Goal: Transaction & Acquisition: Download file/media

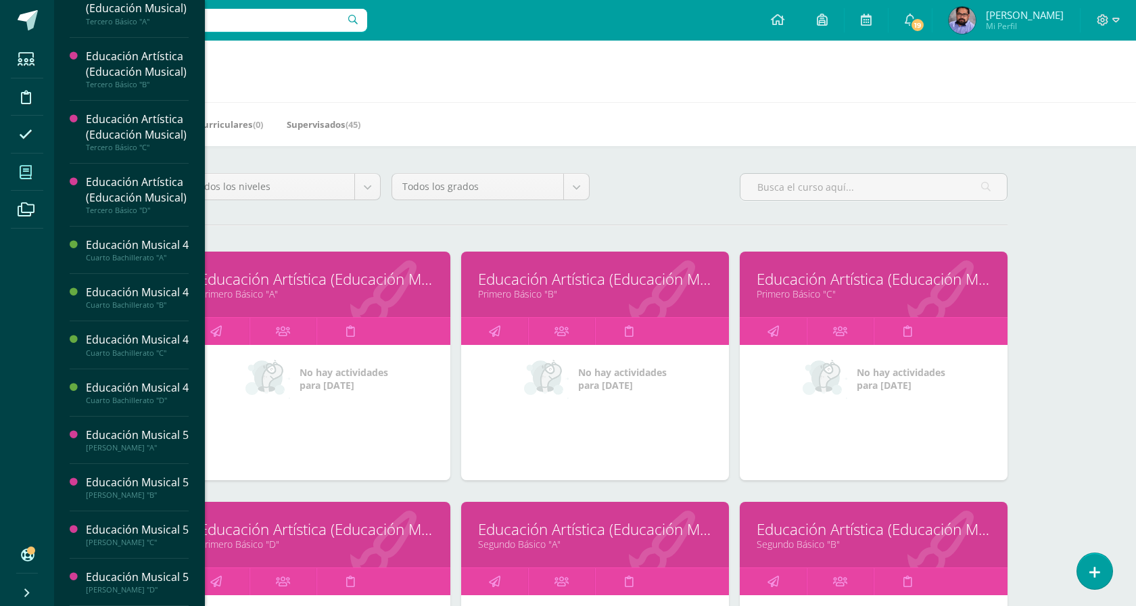
scroll to position [978, 0]
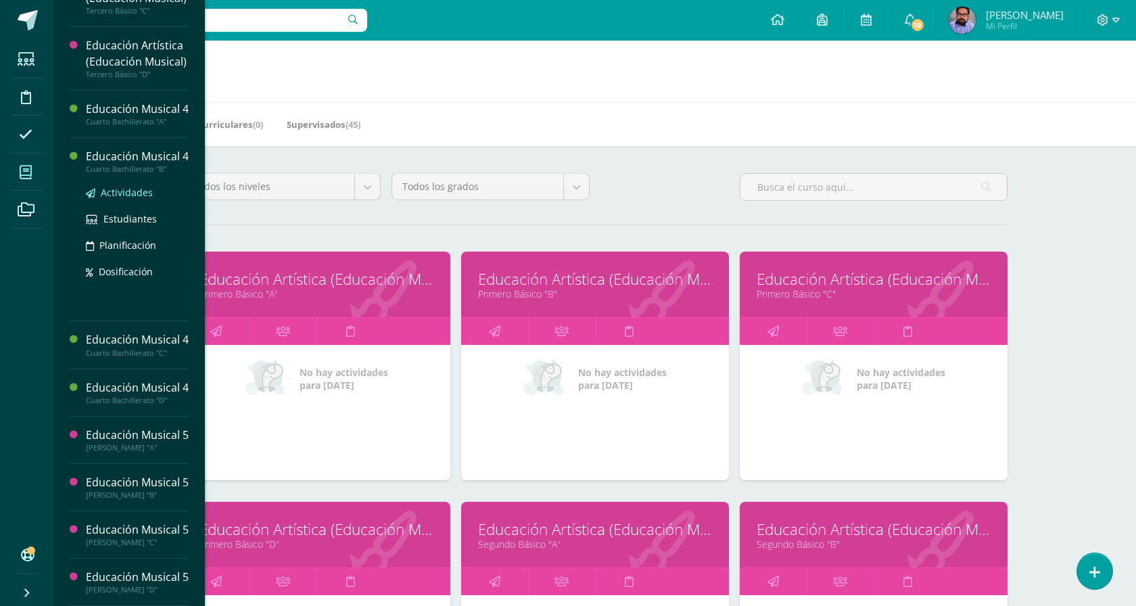
click at [146, 186] on span "Actividades" at bounding box center [127, 192] width 52 height 13
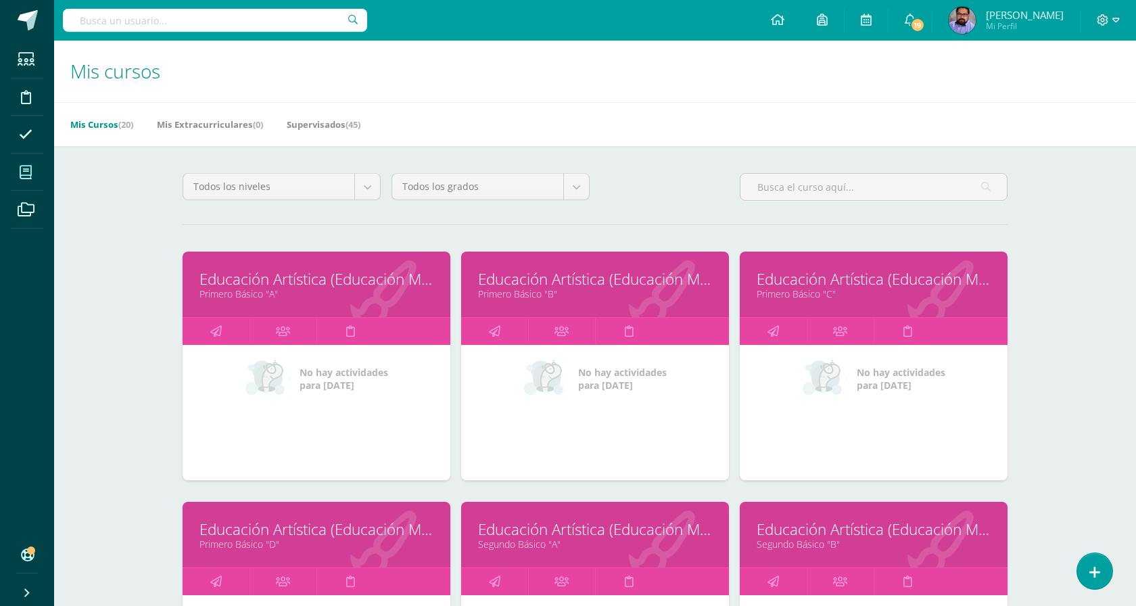
scroll to position [842, 0]
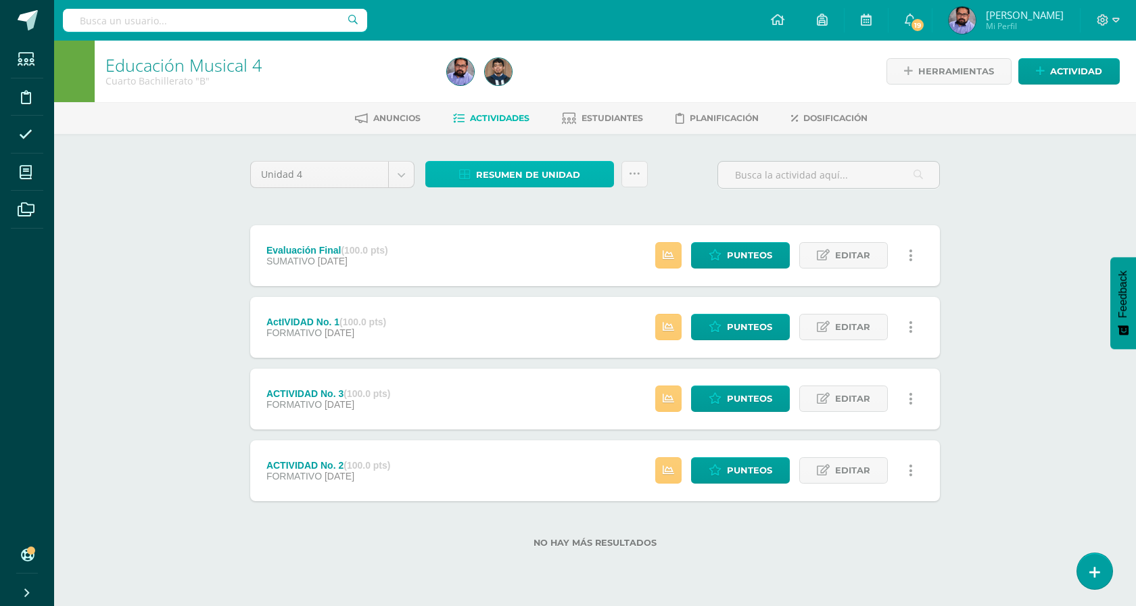
click at [471, 175] on icon at bounding box center [464, 174] width 11 height 11
click at [506, 178] on span "Resumen de unidad" at bounding box center [528, 174] width 104 height 25
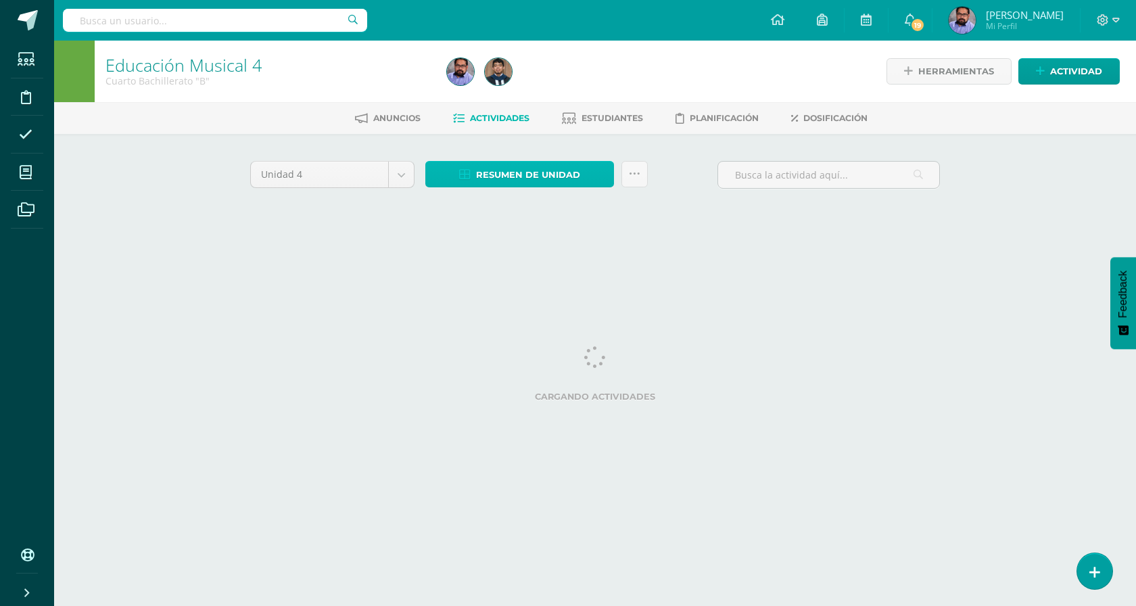
click at [527, 172] on span "Resumen de unidad" at bounding box center [528, 174] width 104 height 25
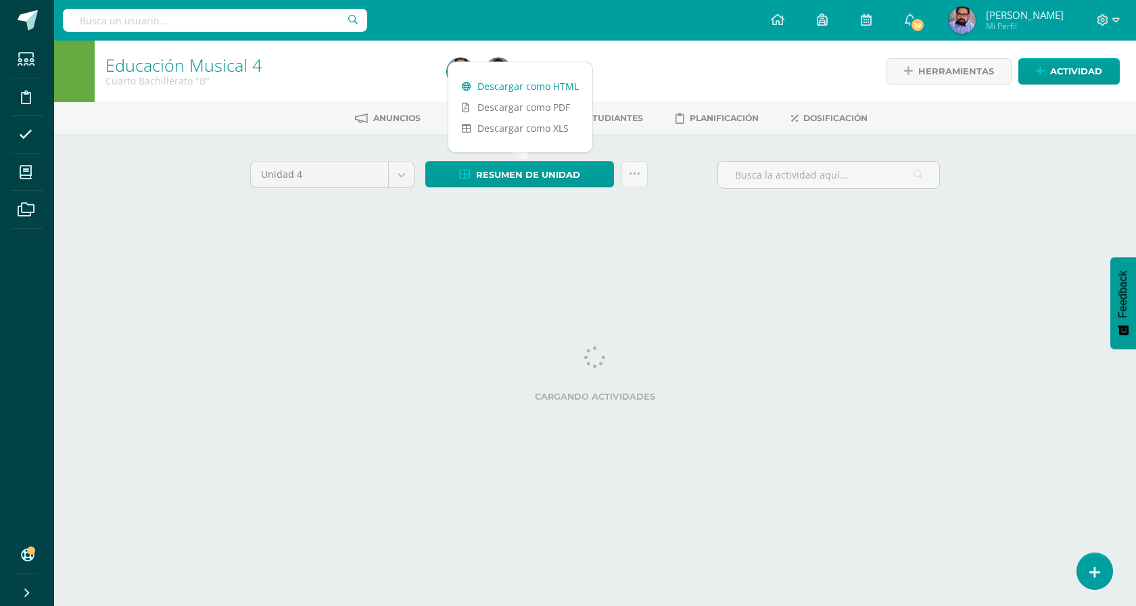
click at [532, 86] on link "Descargar como HTML" at bounding box center [520, 86] width 144 height 21
